Goal: Information Seeking & Learning: Find specific page/section

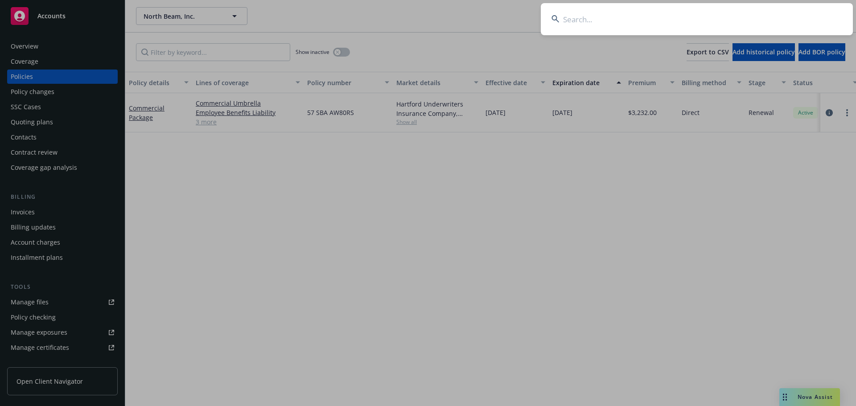
type input "n"
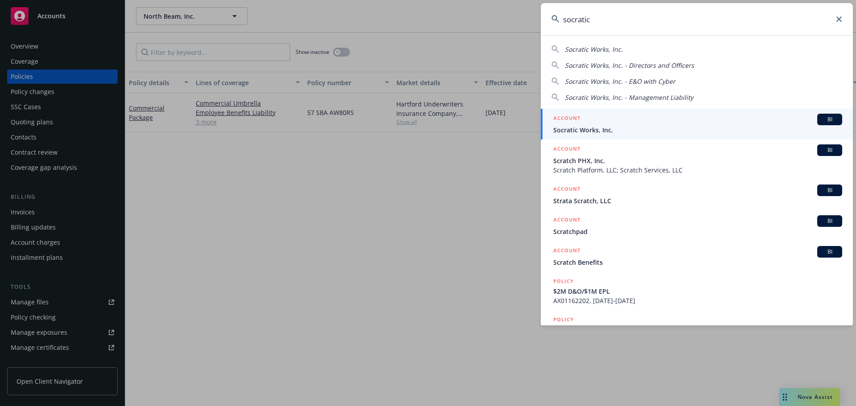
type input "socratic"
click at [644, 123] on div "ACCOUNT BI" at bounding box center [697, 120] width 289 height 12
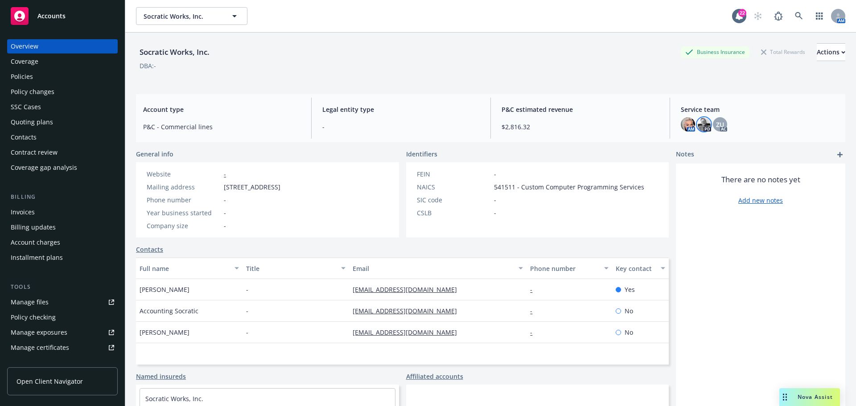
click at [701, 125] on img at bounding box center [704, 124] width 14 height 14
click at [548, 65] on div "DBA: -" at bounding box center [490, 65] width 709 height 9
click at [49, 74] on div "Policies" at bounding box center [62, 77] width 103 height 14
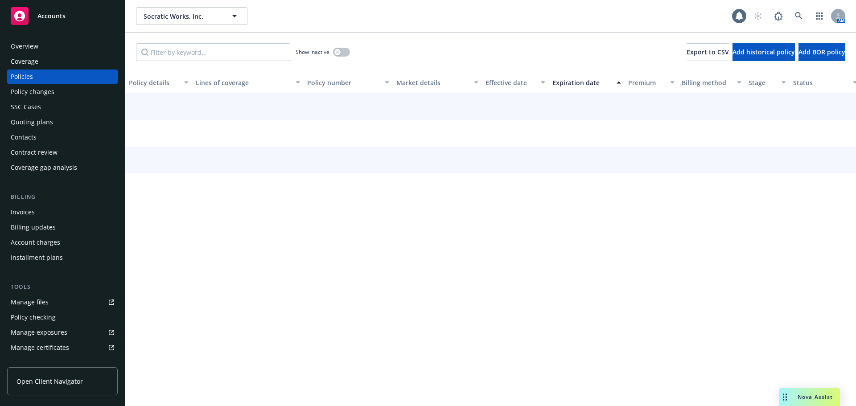
click at [56, 122] on div "Quoting plans" at bounding box center [62, 122] width 103 height 14
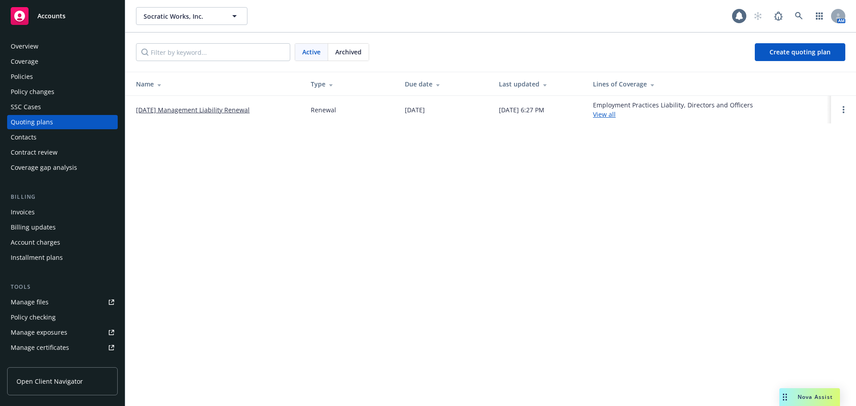
click at [356, 52] on span "Archived" at bounding box center [348, 51] width 26 height 9
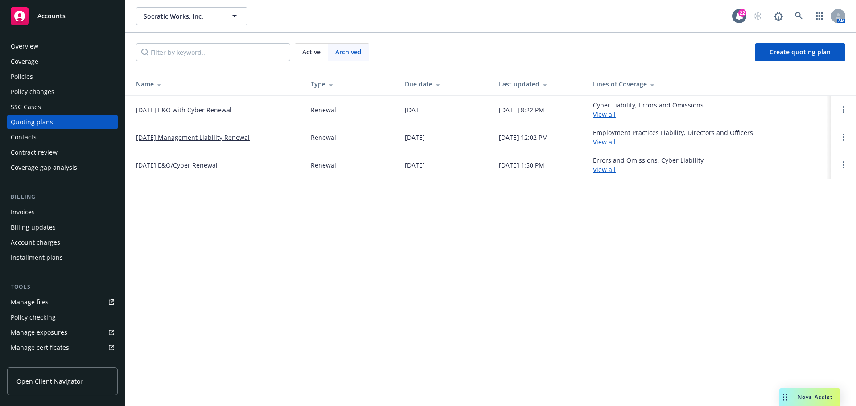
click at [222, 136] on link "[DATE] Management Liability Renewal" at bounding box center [193, 137] width 114 height 9
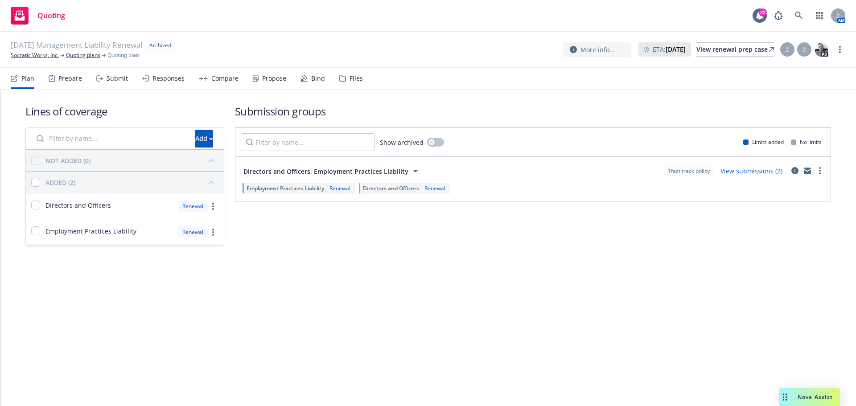
click at [354, 82] on div "Files" at bounding box center [356, 78] width 13 height 7
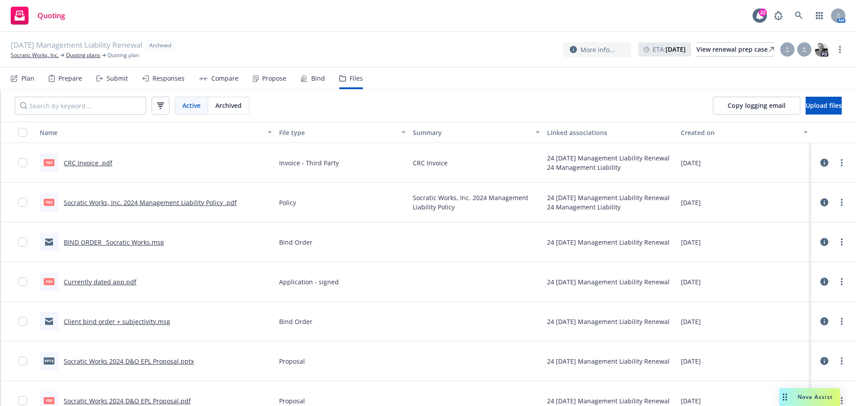
scroll to position [45, 0]
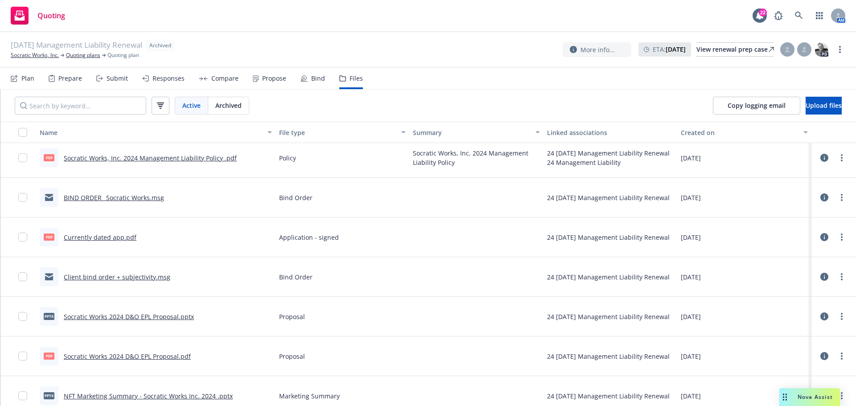
click at [172, 318] on link "Socratic Works 2024 D&O EPL Proposal.pptx" at bounding box center [129, 317] width 130 height 8
click at [52, 53] on link "Socratic Works, Inc." at bounding box center [35, 55] width 48 height 8
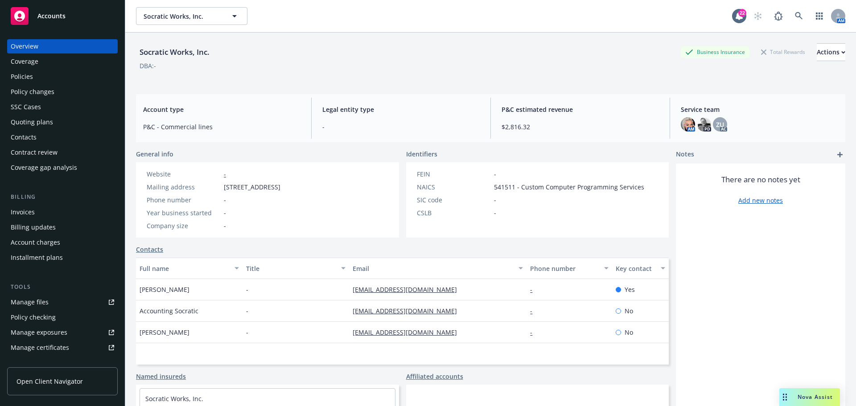
click at [89, 83] on div "Policies" at bounding box center [62, 77] width 103 height 14
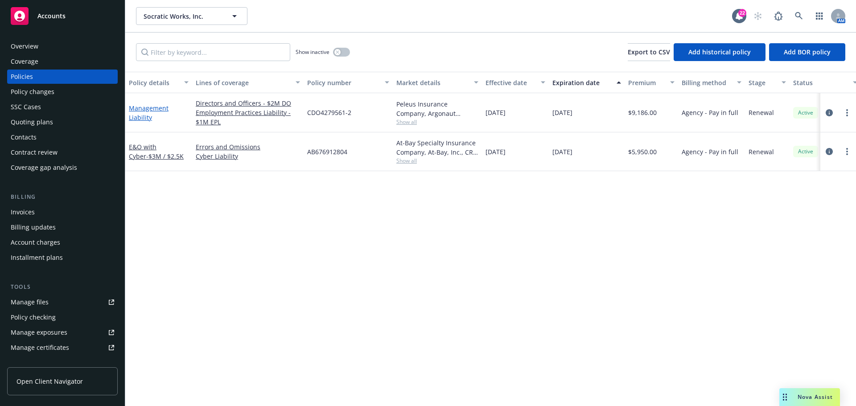
click at [152, 106] on link "Management Liability" at bounding box center [149, 113] width 40 height 18
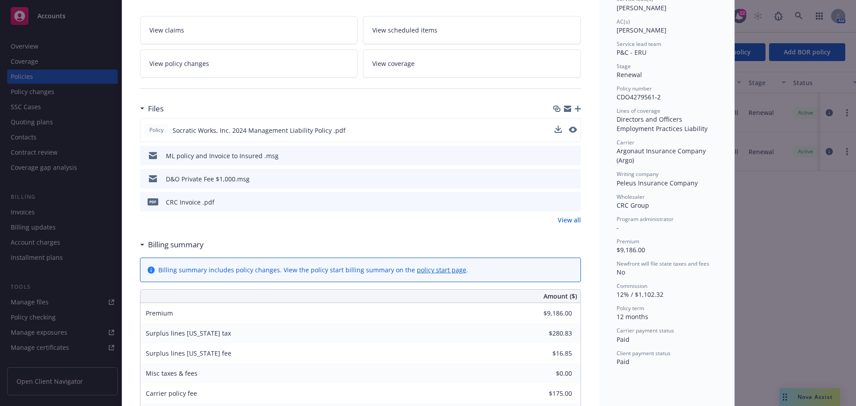
scroll to position [134, 0]
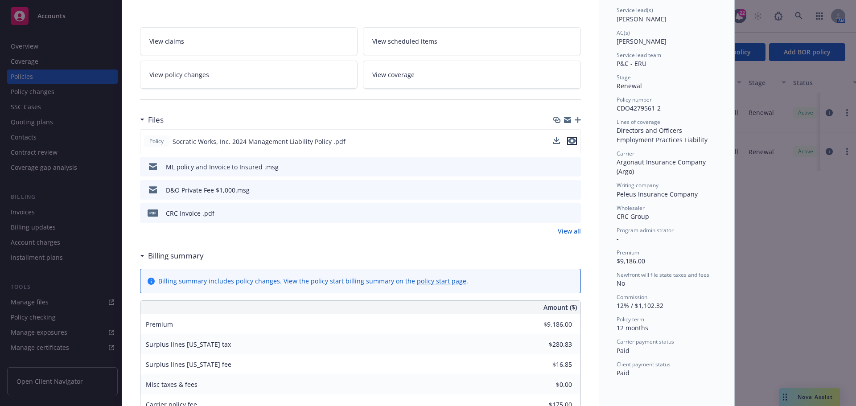
click at [568, 139] on icon "preview file" at bounding box center [572, 141] width 8 height 6
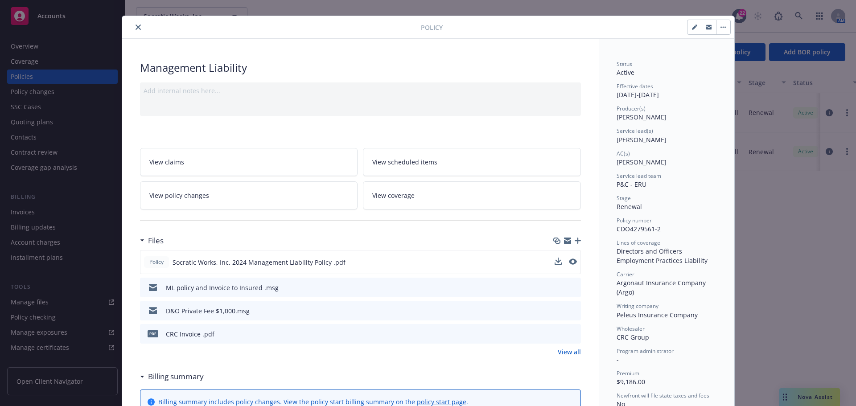
scroll to position [0, 0]
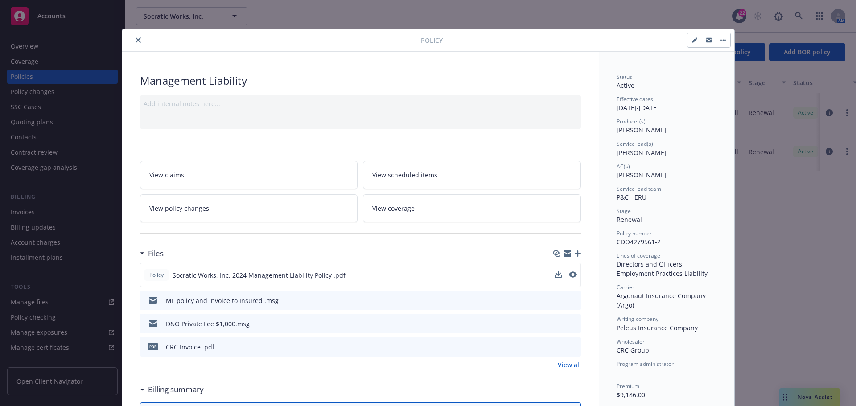
click at [144, 41] on div at bounding box center [273, 40] width 295 height 11
click at [133, 41] on button "close" at bounding box center [138, 40] width 11 height 11
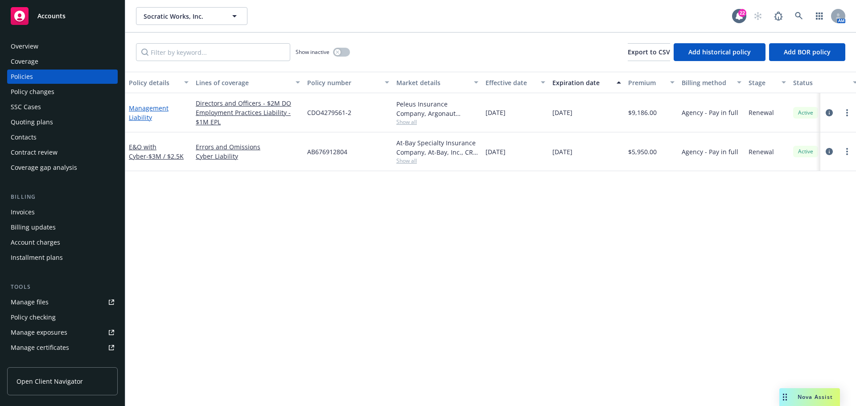
click at [140, 120] on link "Management Liability" at bounding box center [149, 113] width 40 height 18
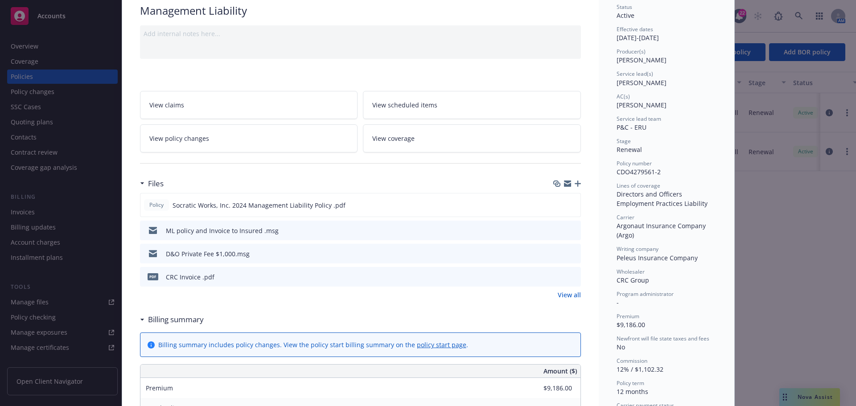
scroll to position [27, 0]
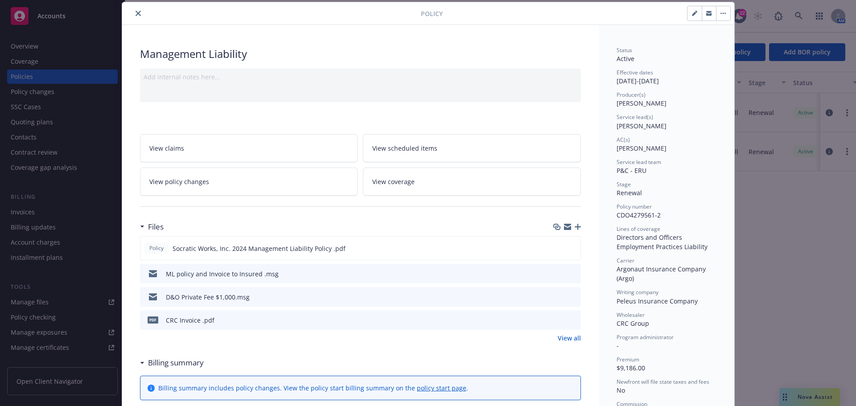
click at [139, 17] on div at bounding box center [273, 13] width 295 height 11
click at [137, 17] on button "close" at bounding box center [138, 13] width 11 height 11
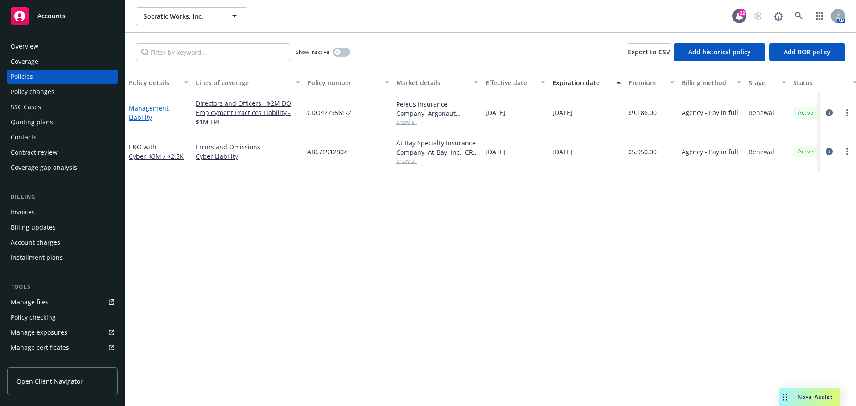
click at [147, 110] on link "Management Liability" at bounding box center [149, 113] width 40 height 18
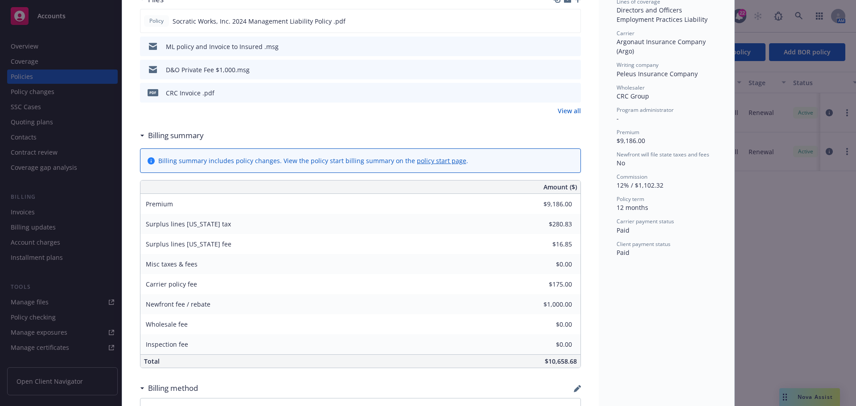
scroll to position [205, 0]
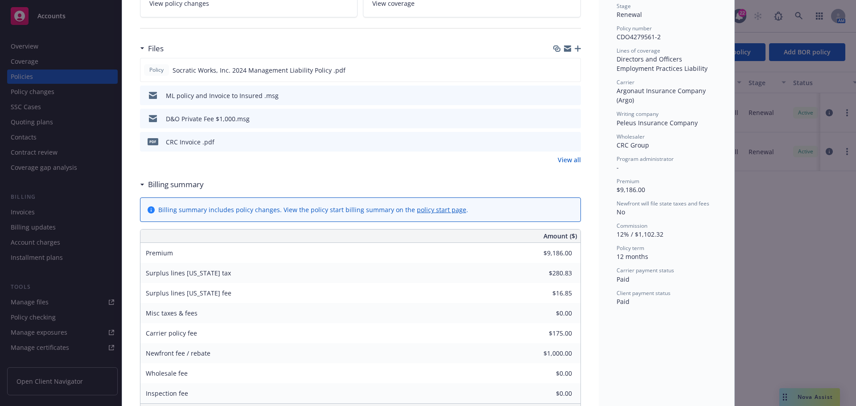
click at [572, 144] on icon "preview file" at bounding box center [572, 141] width 8 height 6
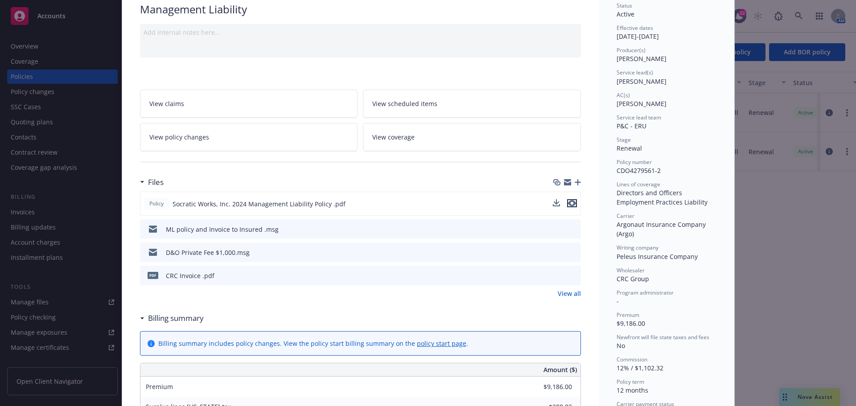
click at [568, 203] on icon "preview file" at bounding box center [572, 203] width 8 height 6
